Goal: Information Seeking & Learning: Learn about a topic

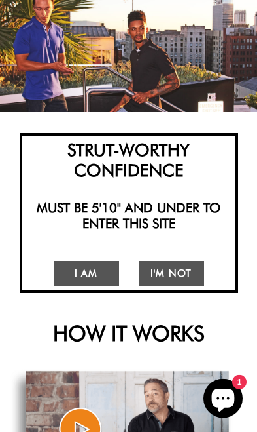
scroll to position [115, 0]
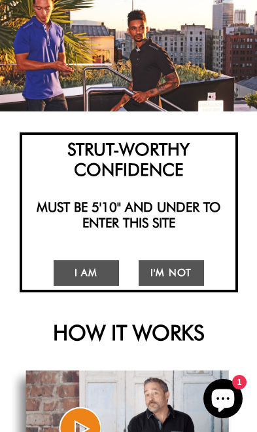
click at [94, 272] on link "I Am" at bounding box center [87, 273] width 66 height 26
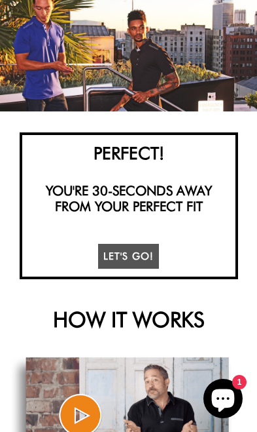
click at [141, 249] on link "Let's Go!" at bounding box center [129, 257] width 62 height 26
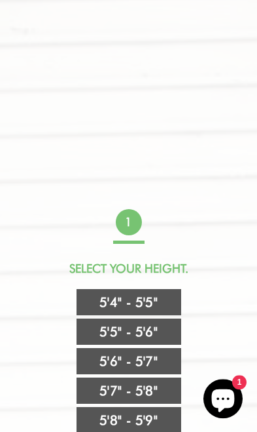
scroll to position [208, 0]
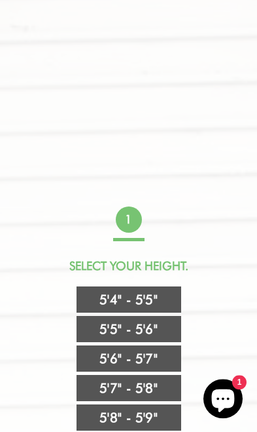
click at [161, 381] on link "5'7" - 5'8"" at bounding box center [129, 388] width 105 height 26
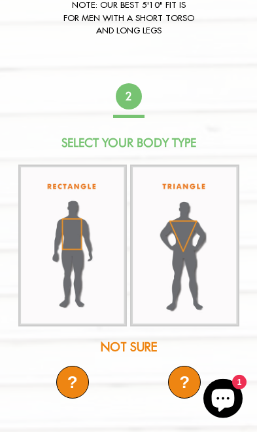
scroll to position [683, 0]
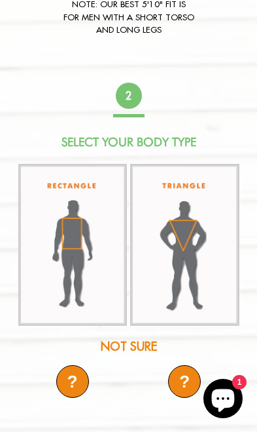
click at [79, 227] on img at bounding box center [72, 245] width 109 height 162
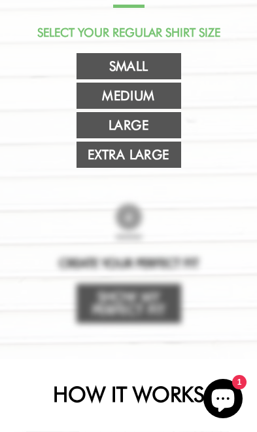
scroll to position [478, 0]
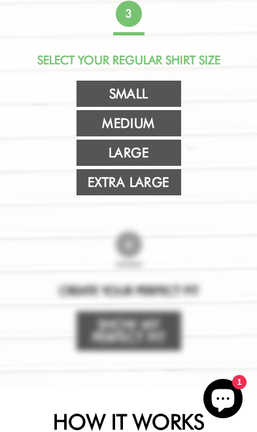
click at [151, 183] on link "Extra Large" at bounding box center [129, 182] width 105 height 26
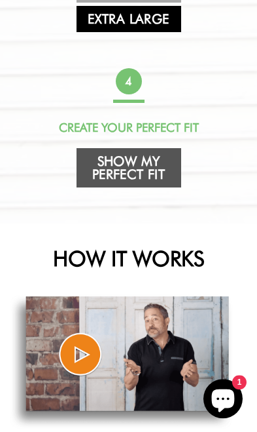
scroll to position [646, 0]
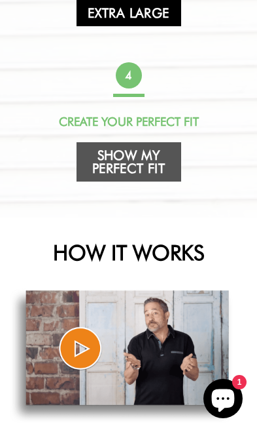
click at [147, 166] on link "Show My Perfect Fit" at bounding box center [129, 161] width 105 height 39
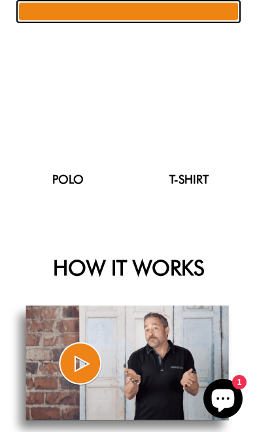
scroll to position [130, 0]
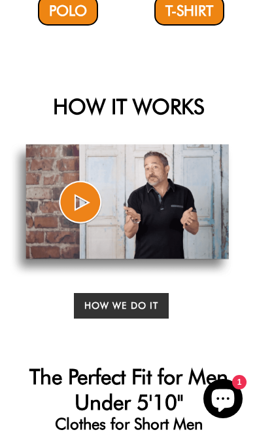
select select "57-58"
select select "XL"
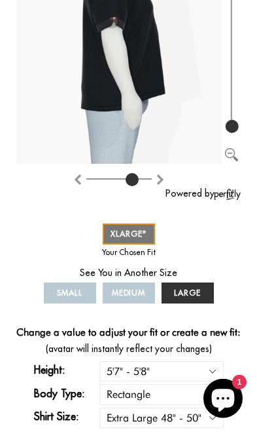
scroll to position [320, 0]
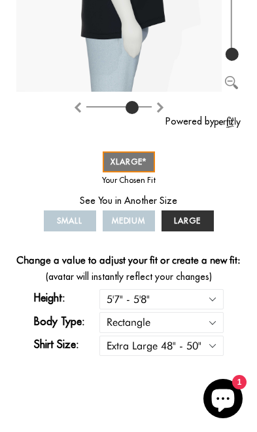
click at [195, 215] on span "LARGE" at bounding box center [187, 220] width 27 height 10
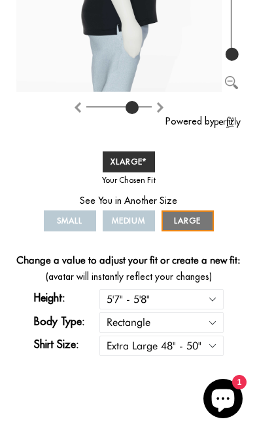
click at [199, 217] on span "LARGE" at bounding box center [187, 220] width 27 height 10
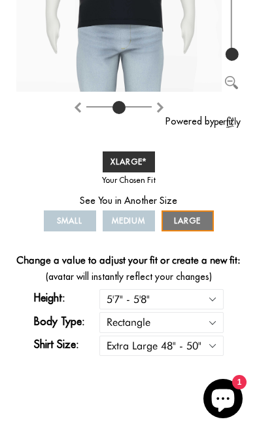
type input "4"
click at [188, 217] on span "LARGE" at bounding box center [187, 220] width 27 height 10
click at [216, 356] on select "Small 36" - 39" Medium 40" - 43" Large 44" - 47" Extra Large 48" - 50"" at bounding box center [162, 345] width 124 height 20
select select "L"
select select "57-58"
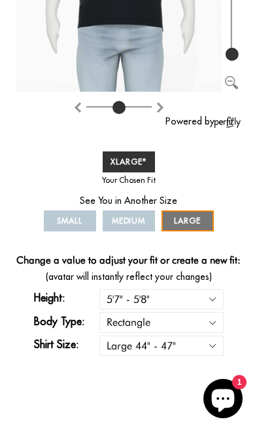
select select "L"
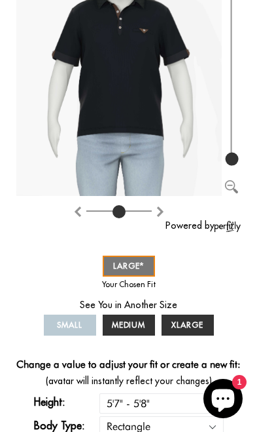
scroll to position [166, 0]
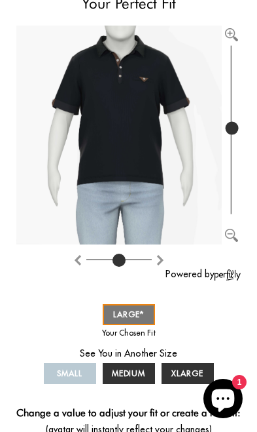
click at [236, 126] on input "range" at bounding box center [232, 129] width 10 height 175
type input "100"
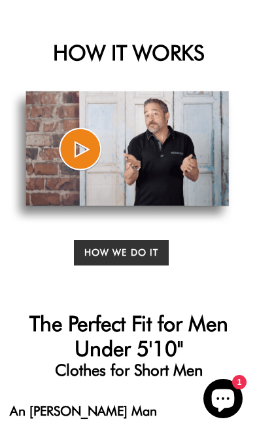
scroll to position [927, 0]
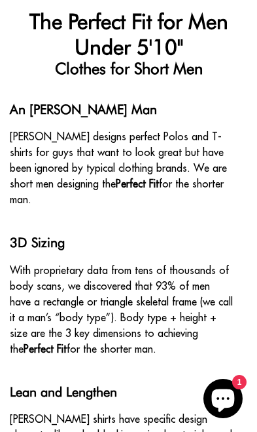
scroll to position [115, 0]
